Goal: Find specific page/section: Find specific page/section

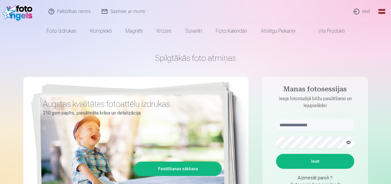
click at [364, 12] on link "Ieiet" at bounding box center [363, 11] width 28 height 23
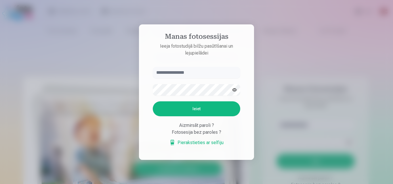
click at [323, 35] on div at bounding box center [196, 92] width 393 height 184
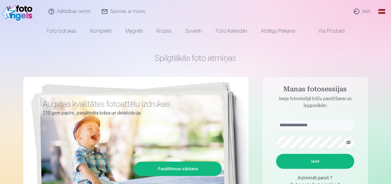
click at [47, 56] on h1 "Spilgtākās foto atmiņas" at bounding box center [195, 58] width 345 height 10
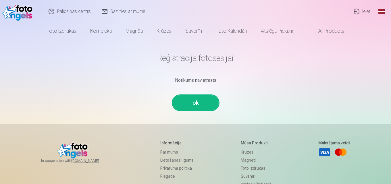
click at [195, 106] on link "ok" at bounding box center [196, 102] width 46 height 15
